Goal: Information Seeking & Learning: Learn about a topic

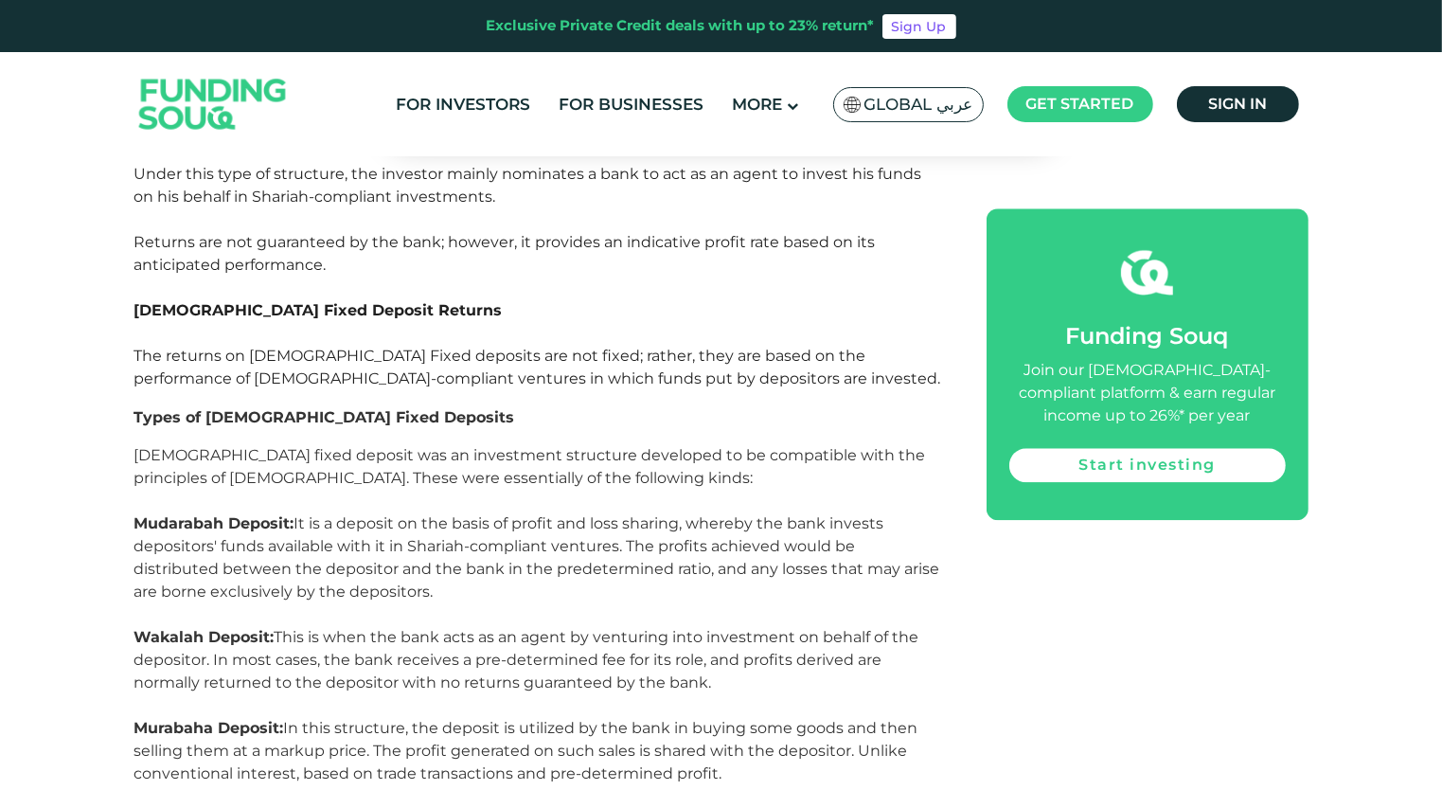
scroll to position [4640, 0]
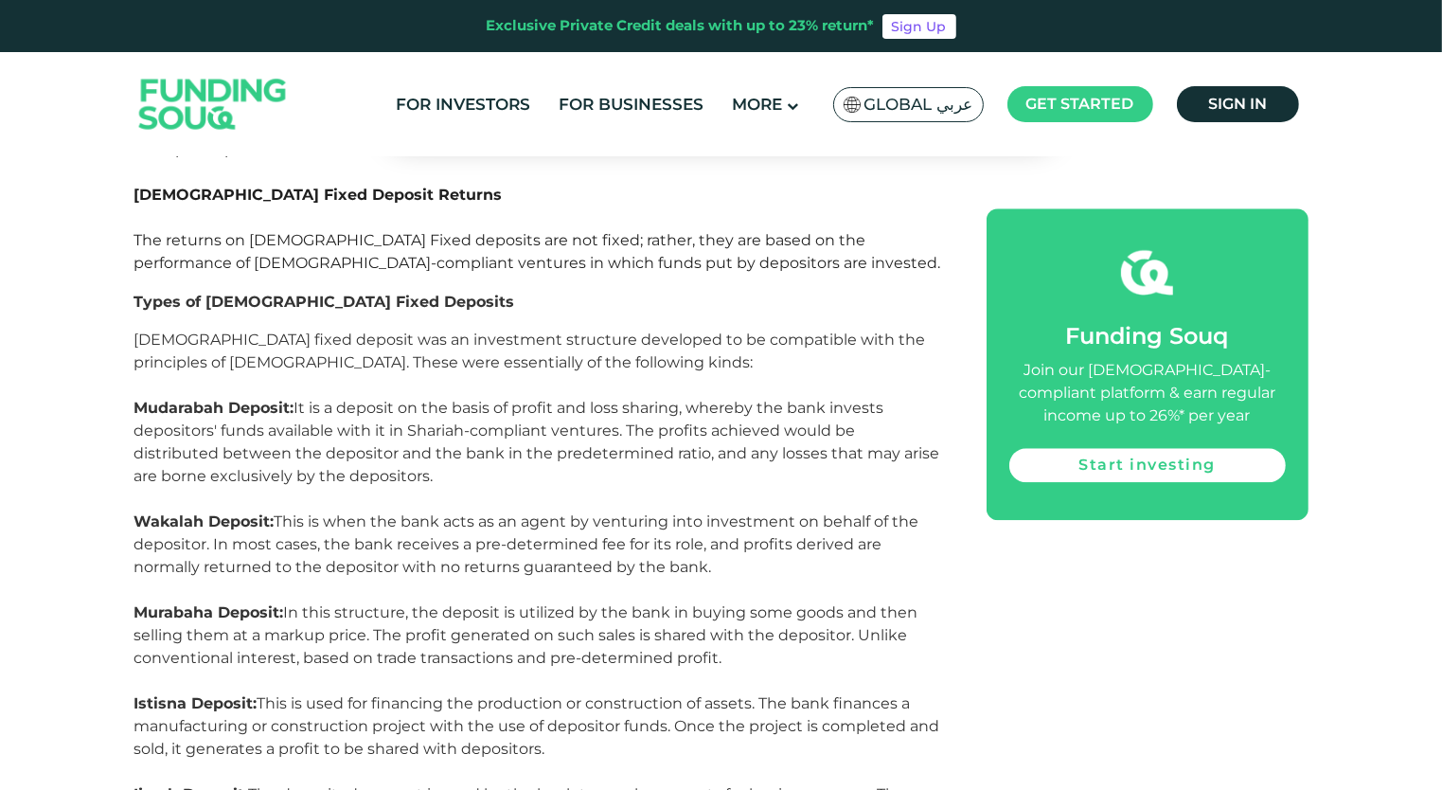
drag, startPoint x: 724, startPoint y: 443, endPoint x: 108, endPoint y: 406, distance: 617.6
click at [108, 406] on div "Home Blog Shariah Compliance 1" at bounding box center [721, 169] width 1442 height 9307
copy span "Wakalah Deposit: This is when the bank acts as an agent by venturing into inves…"
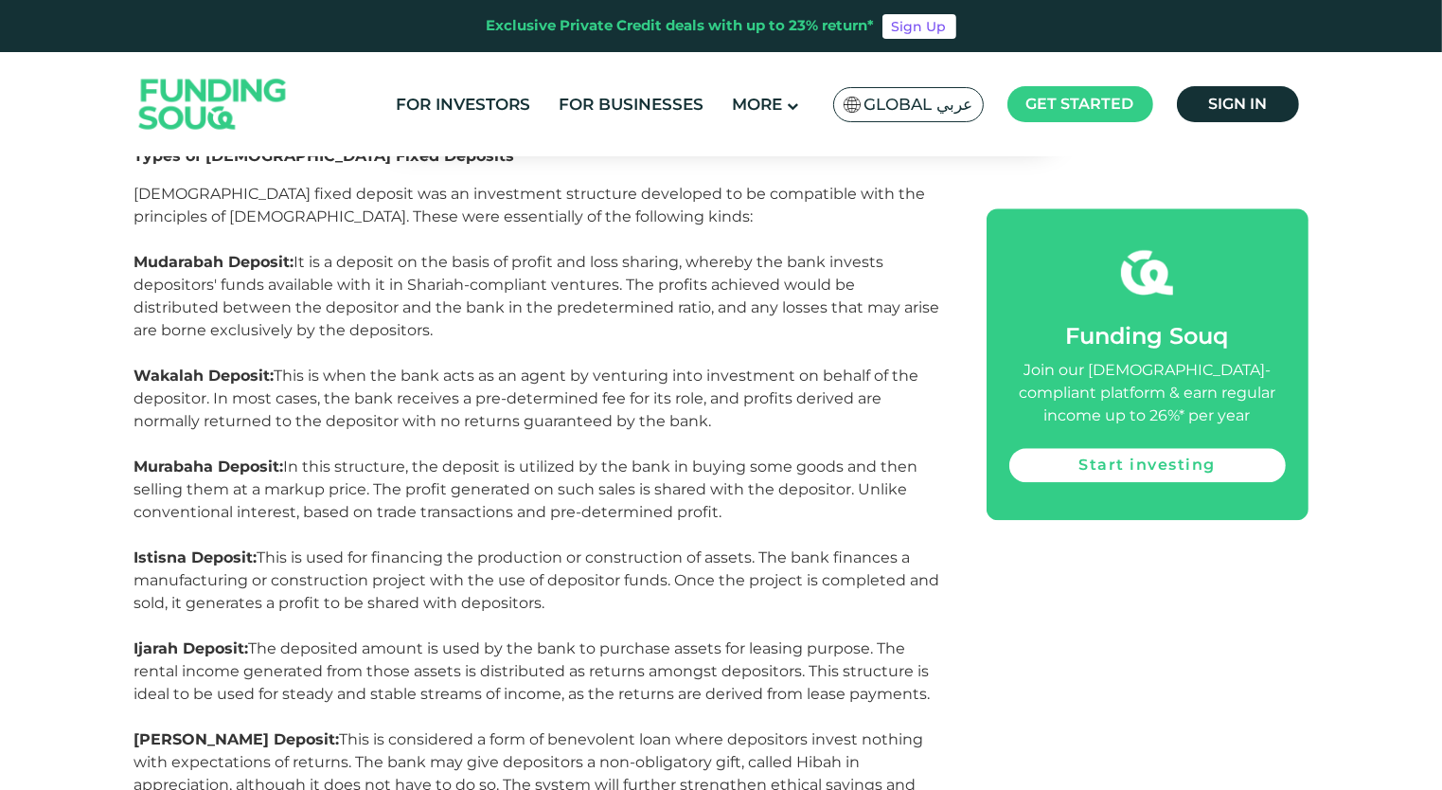
scroll to position [4829, 0]
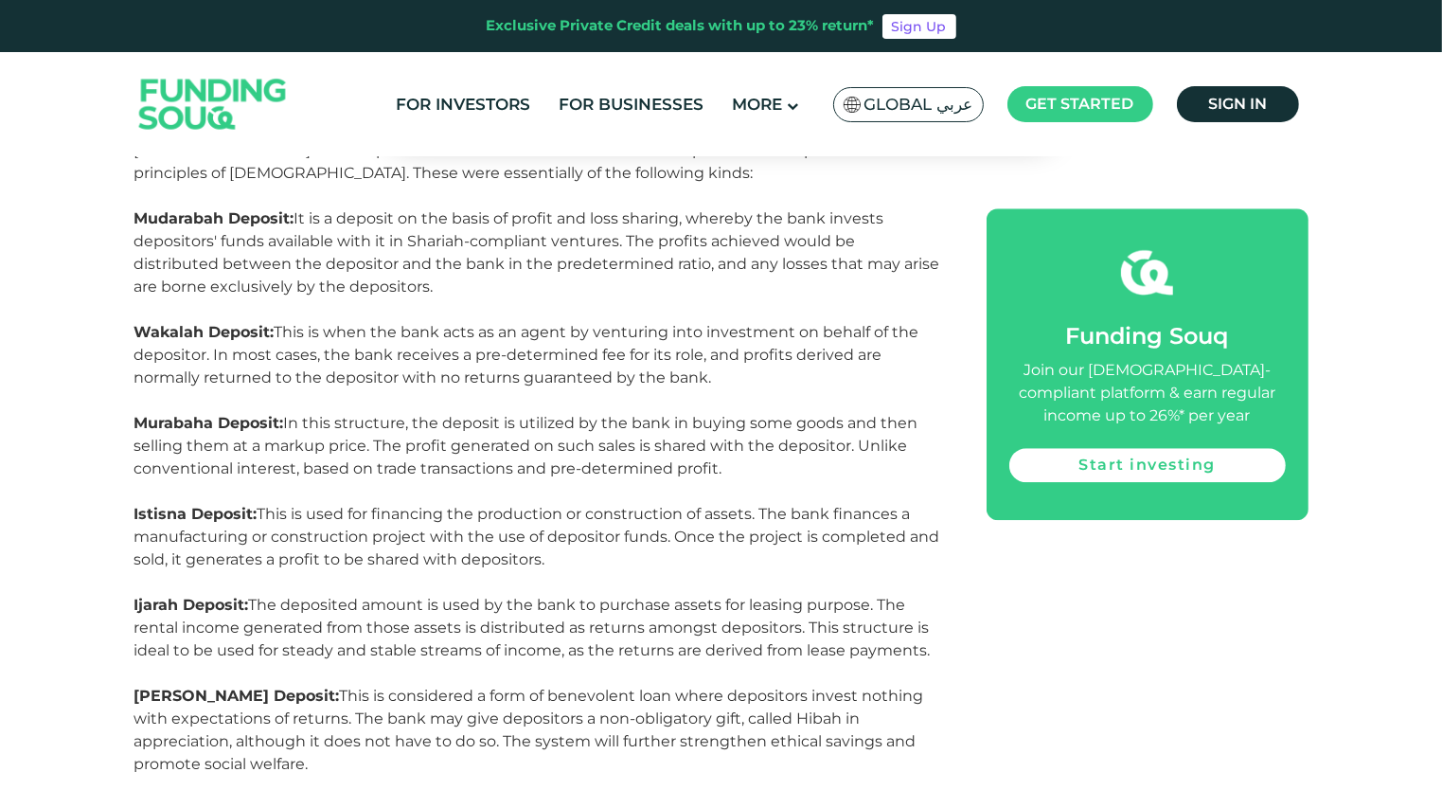
click at [629, 412] on p "Murabaha Deposit: In this structure, the deposit is utilized by the bank in buy…" at bounding box center [539, 457] width 810 height 91
